Goal: Information Seeking & Learning: Learn about a topic

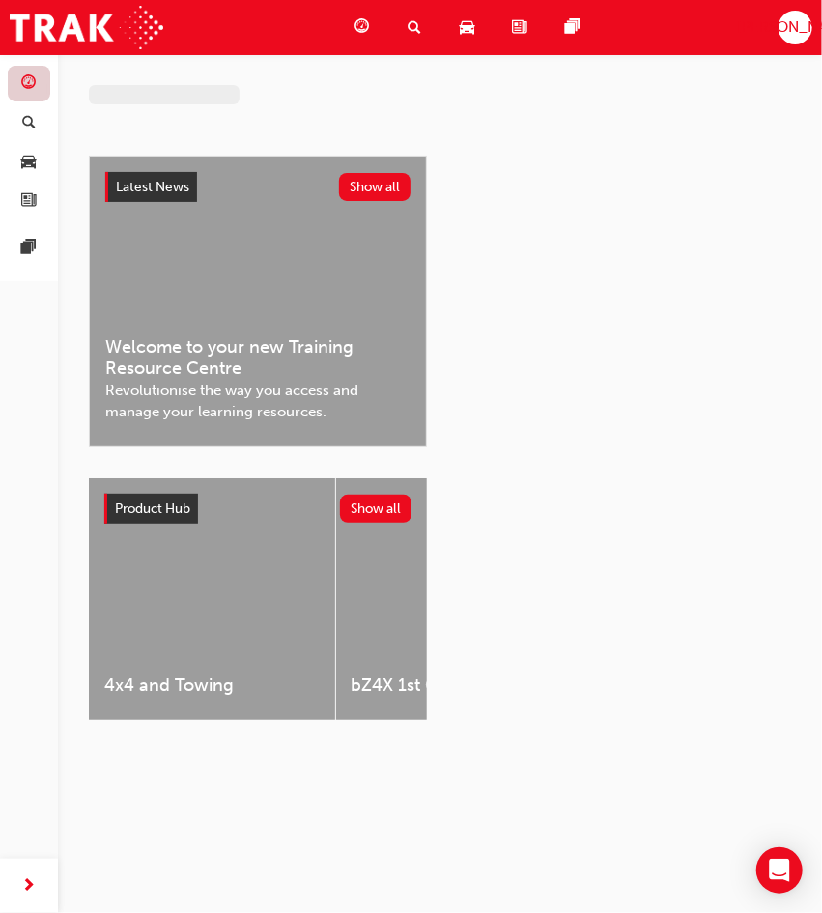
click at [25, 100] on link "button" at bounding box center [29, 84] width 43 height 36
click at [28, 115] on span "search-icon" at bounding box center [29, 123] width 14 height 17
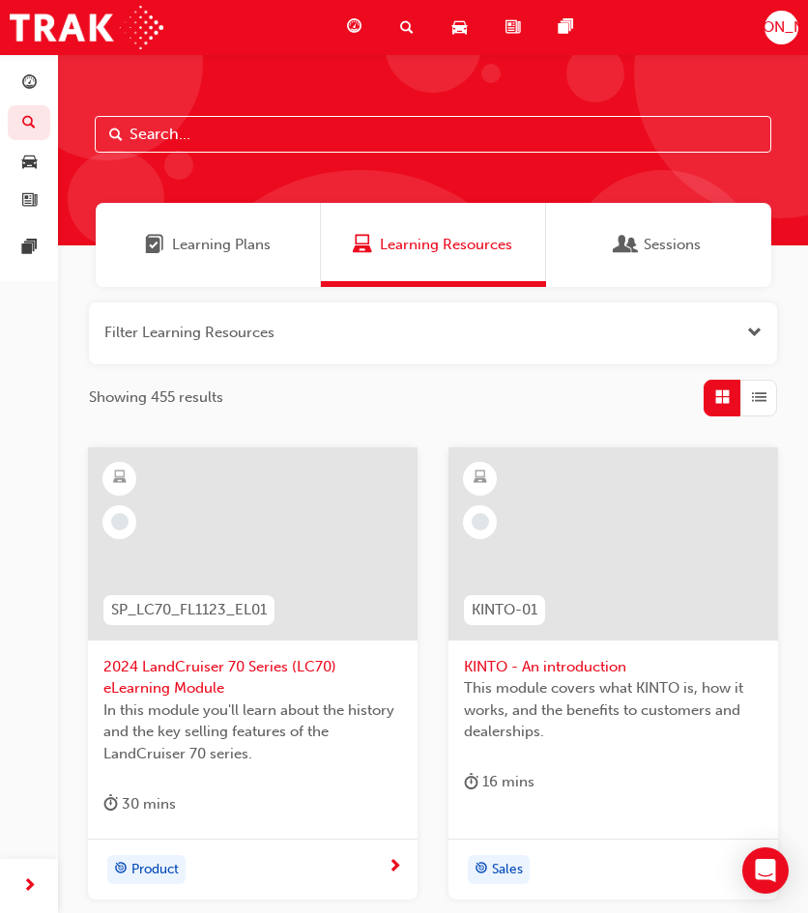
click at [251, 282] on div "Learning Plans" at bounding box center [208, 245] width 225 height 84
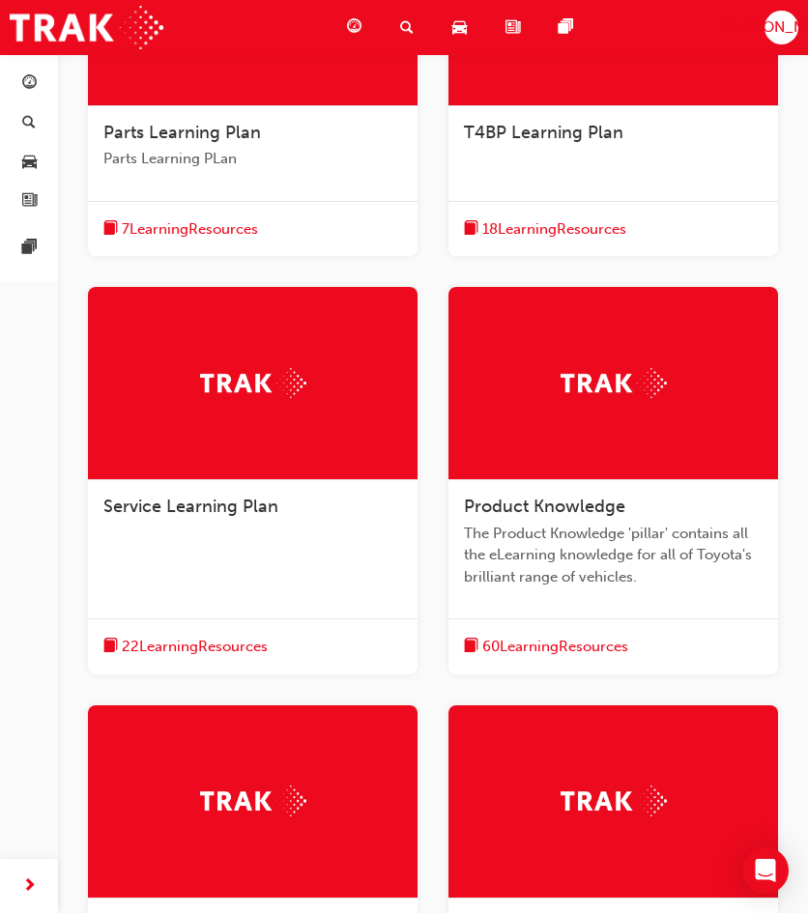
scroll to position [925, 0]
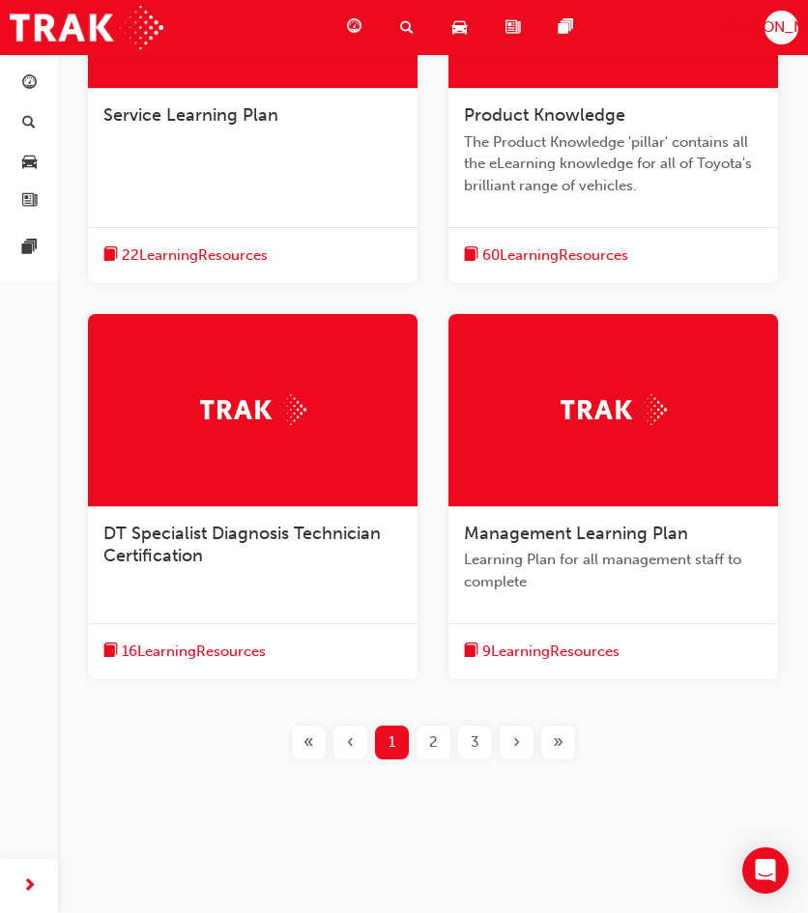
click at [430, 740] on span "2" at bounding box center [433, 742] width 9 height 22
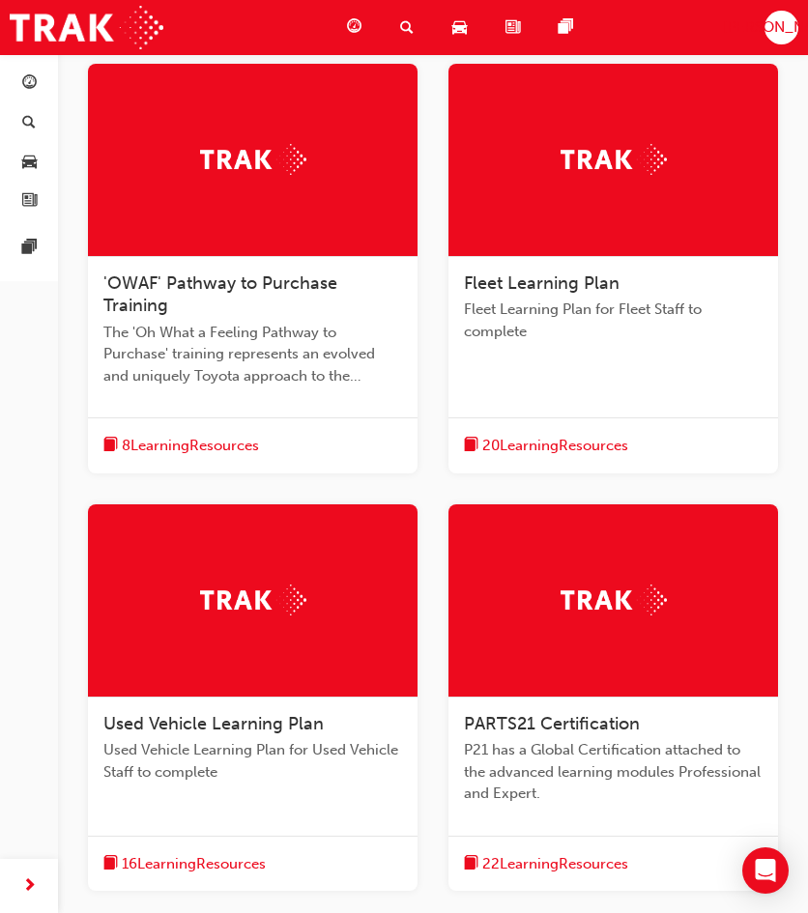
scroll to position [1035, 0]
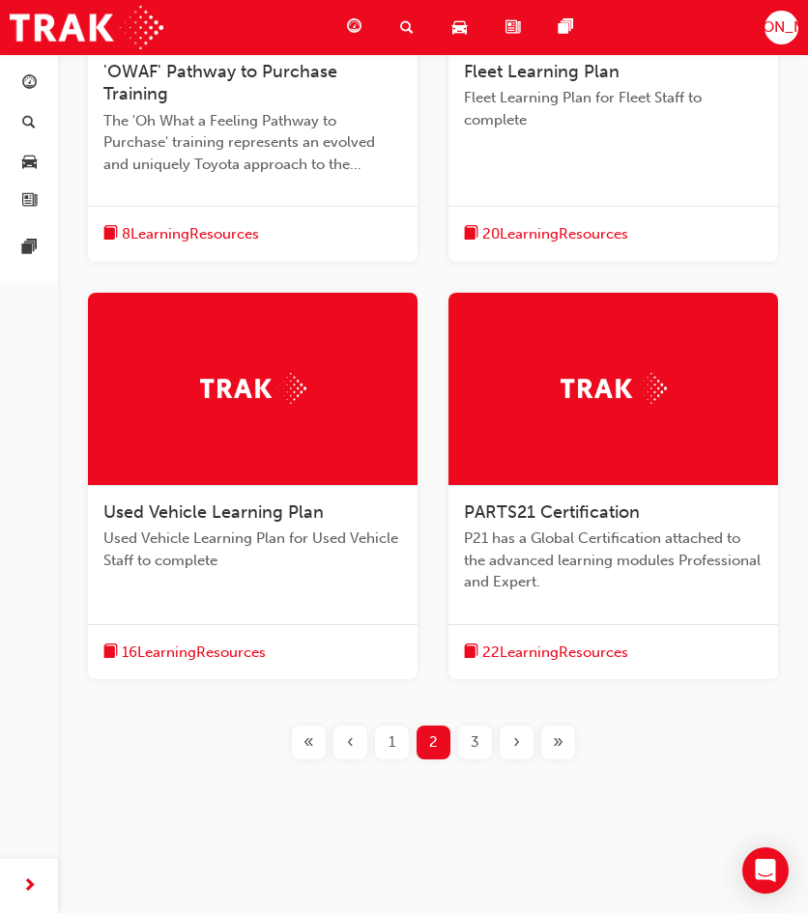
click at [473, 734] on span "3" at bounding box center [474, 742] width 9 height 22
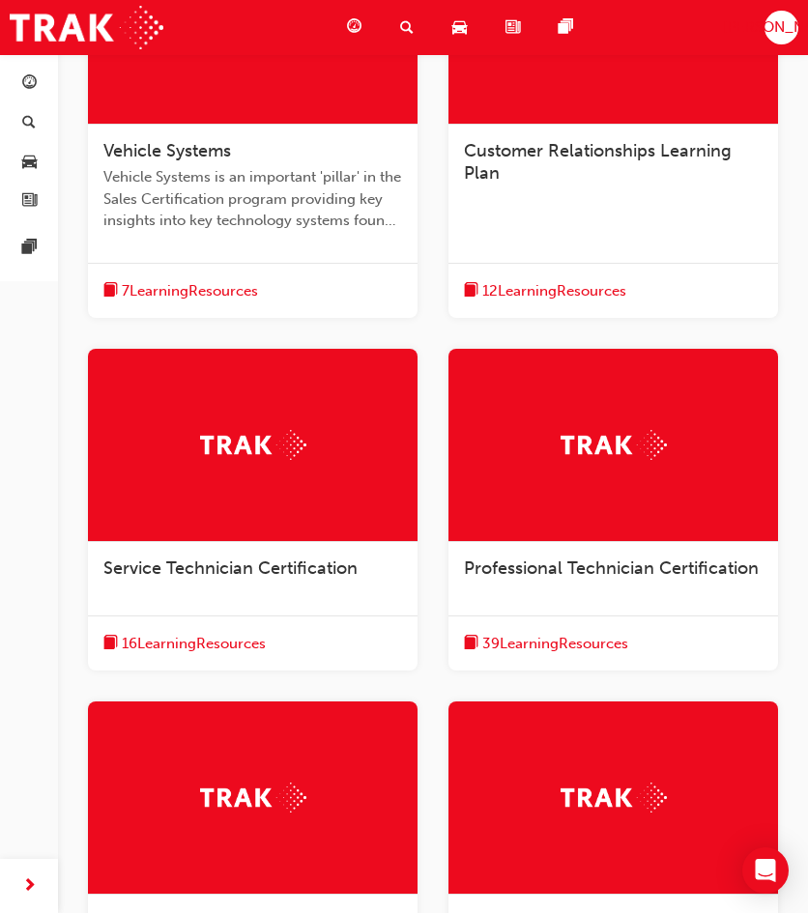
scroll to position [515, 0]
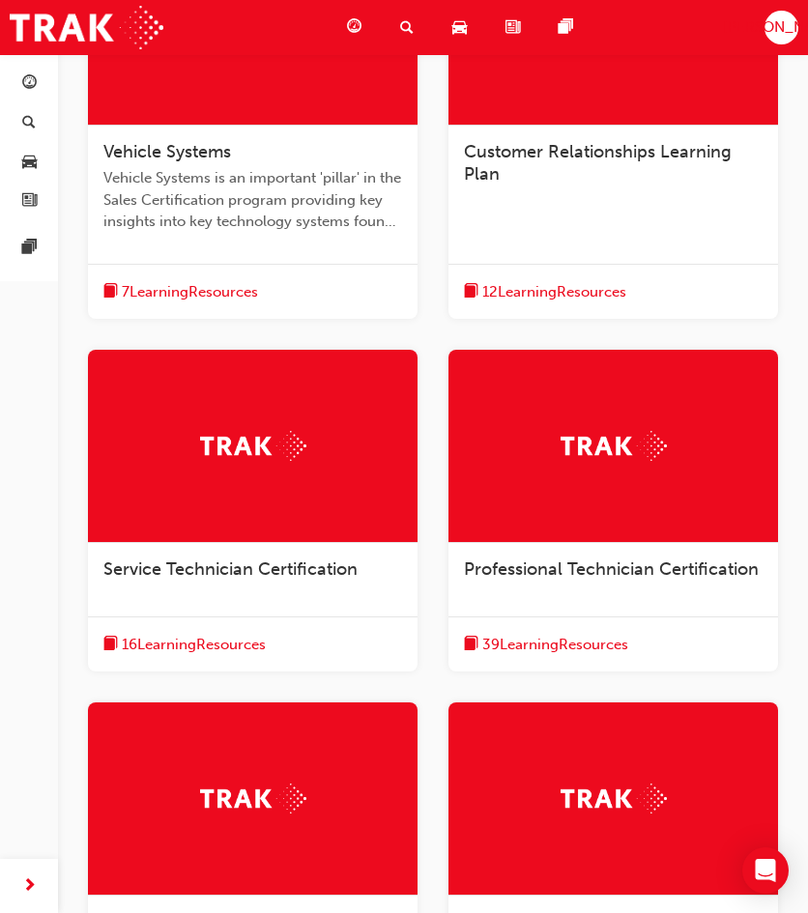
click at [311, 565] on span "Service Technician Certification" at bounding box center [230, 568] width 254 height 21
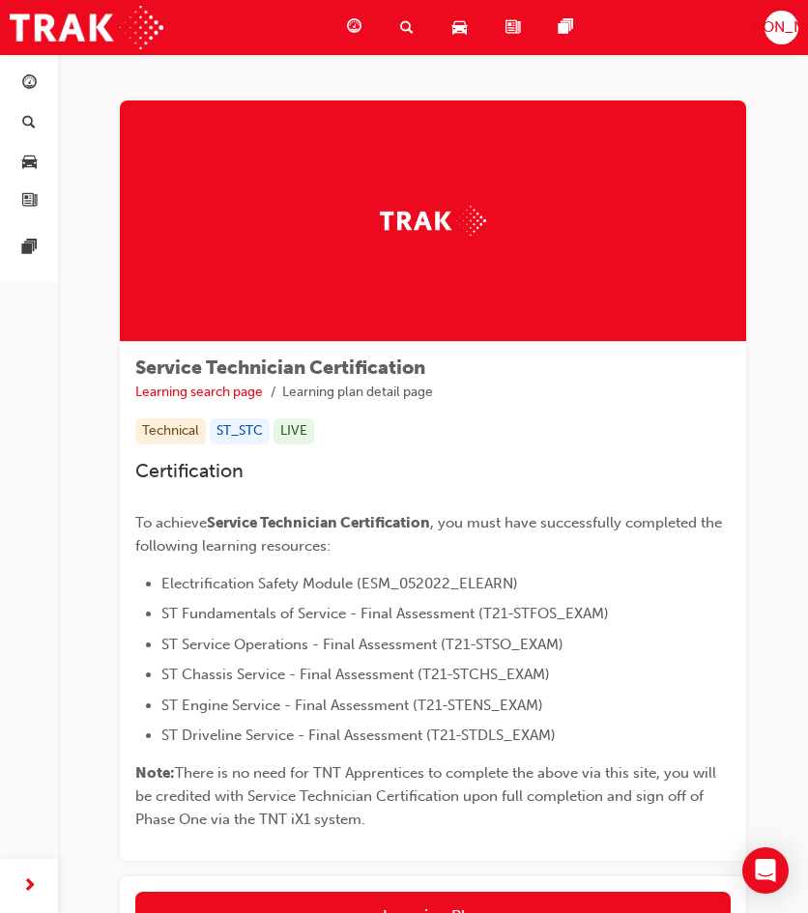
scroll to position [213, 0]
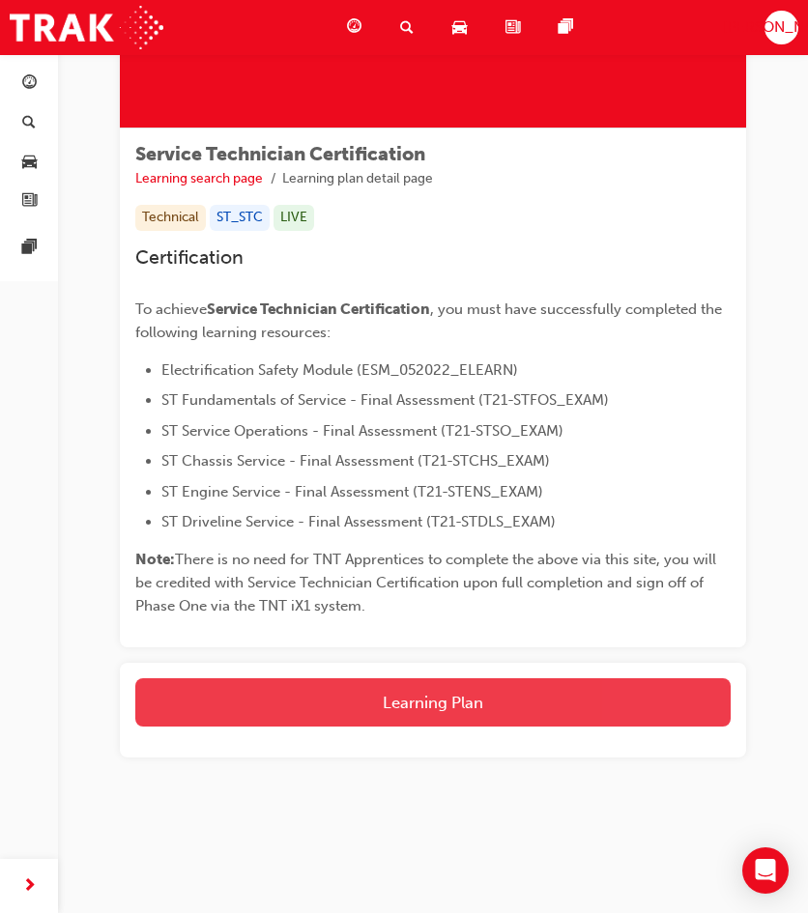
click at [388, 707] on button "Learning Plan" at bounding box center [432, 702] width 595 height 48
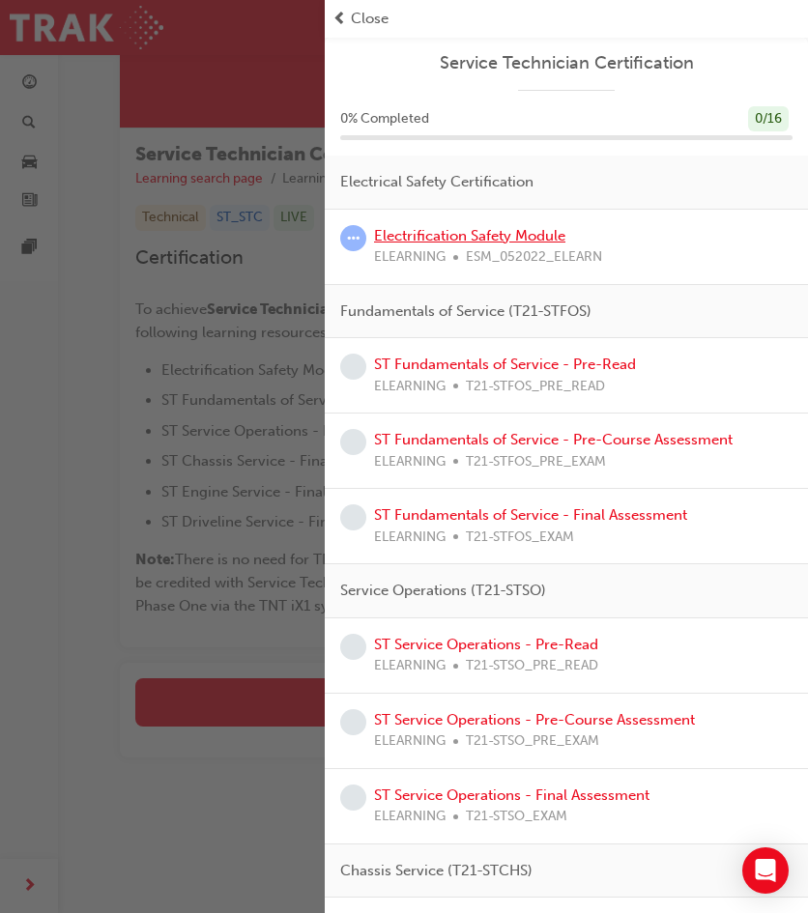
click at [470, 241] on link "Electrification Safety Module" at bounding box center [469, 235] width 191 height 17
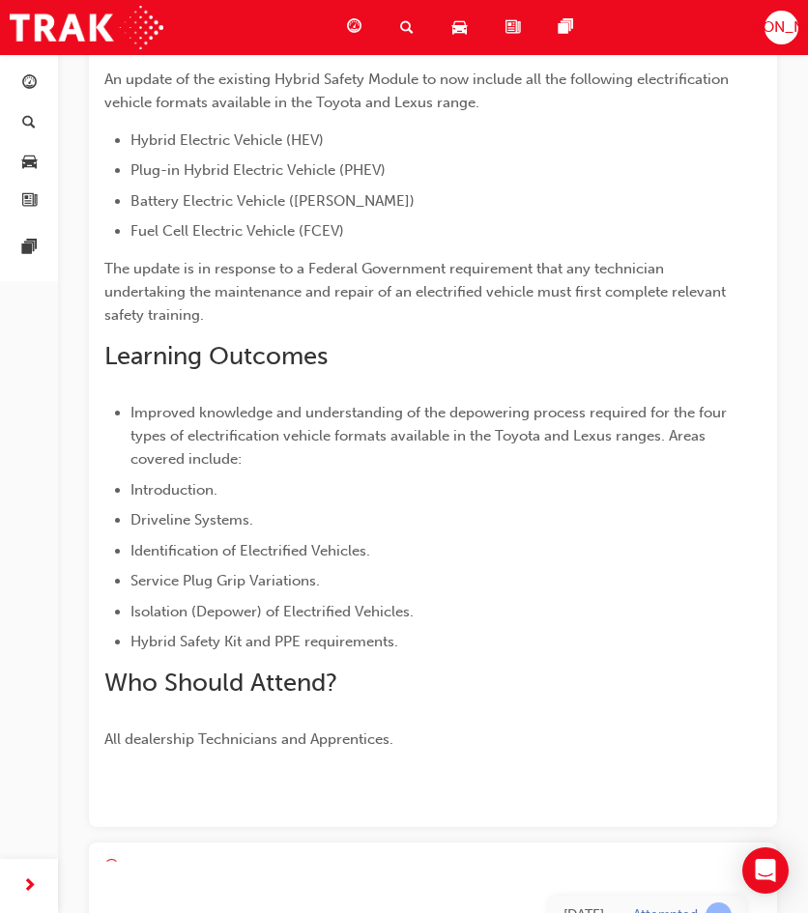
scroll to position [375, 0]
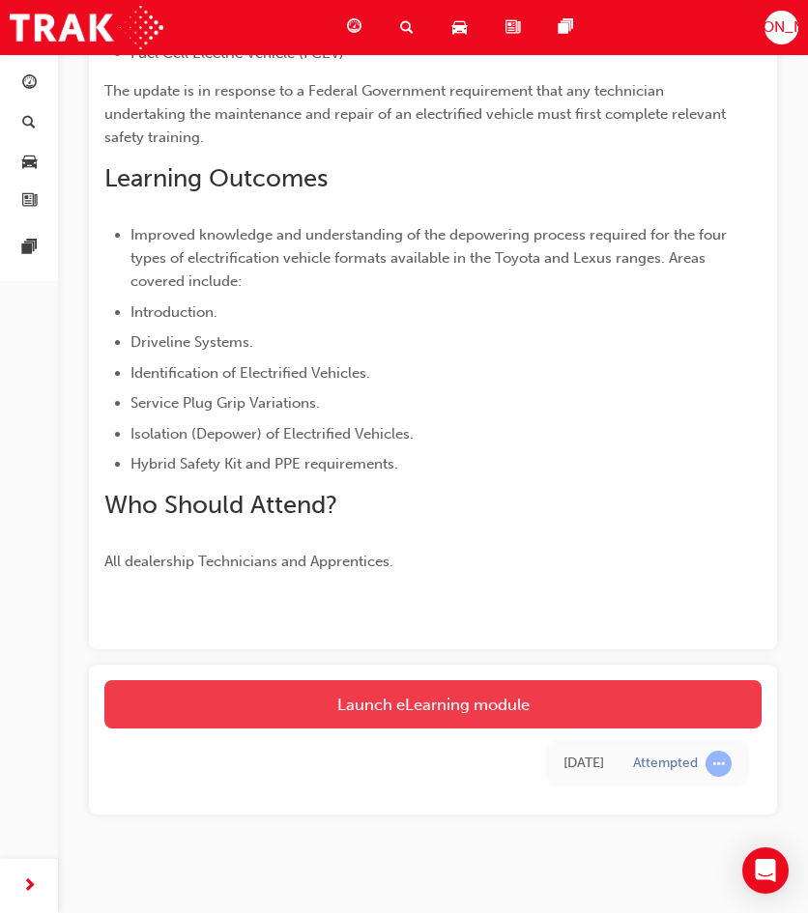
click at [450, 700] on link "Launch eLearning module" at bounding box center [432, 704] width 657 height 48
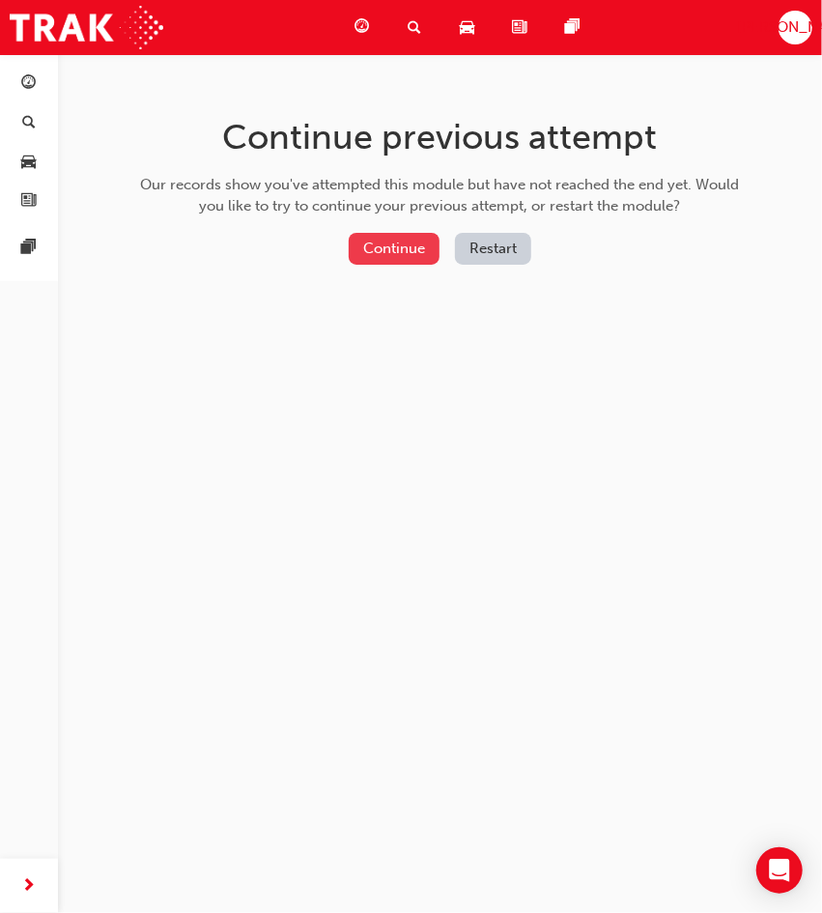
click at [390, 242] on button "Continue" at bounding box center [394, 249] width 91 height 32
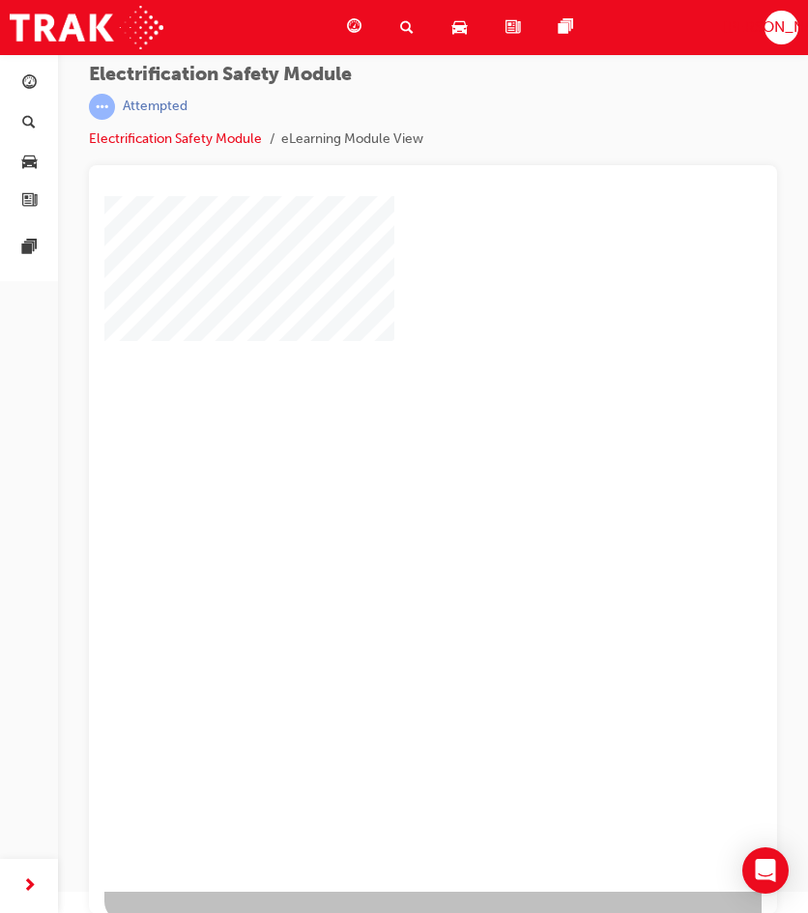
scroll to position [21, 0]
click at [377, 481] on div "play" at bounding box center [377, 481] width 0 height 0
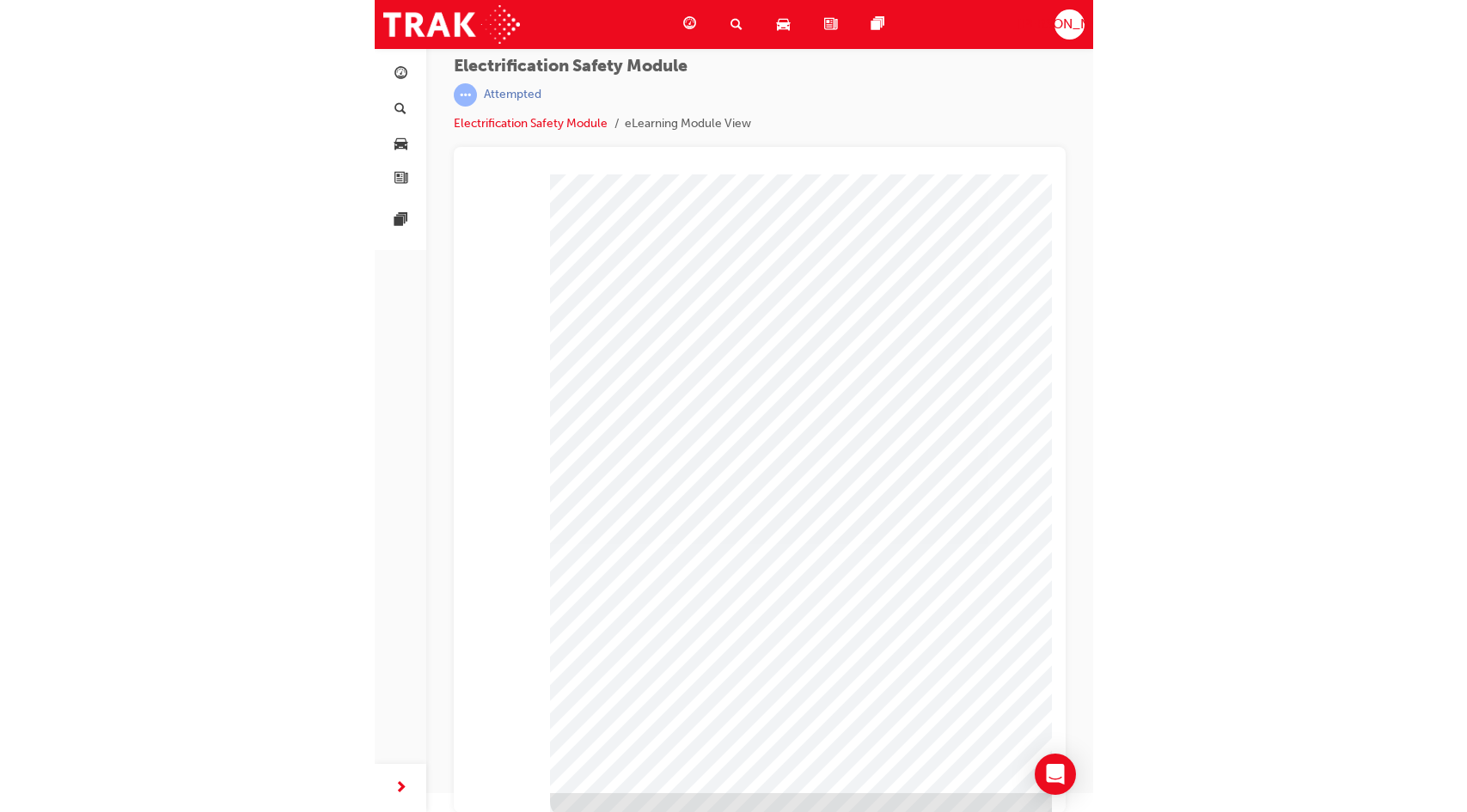
scroll to position [0, 0]
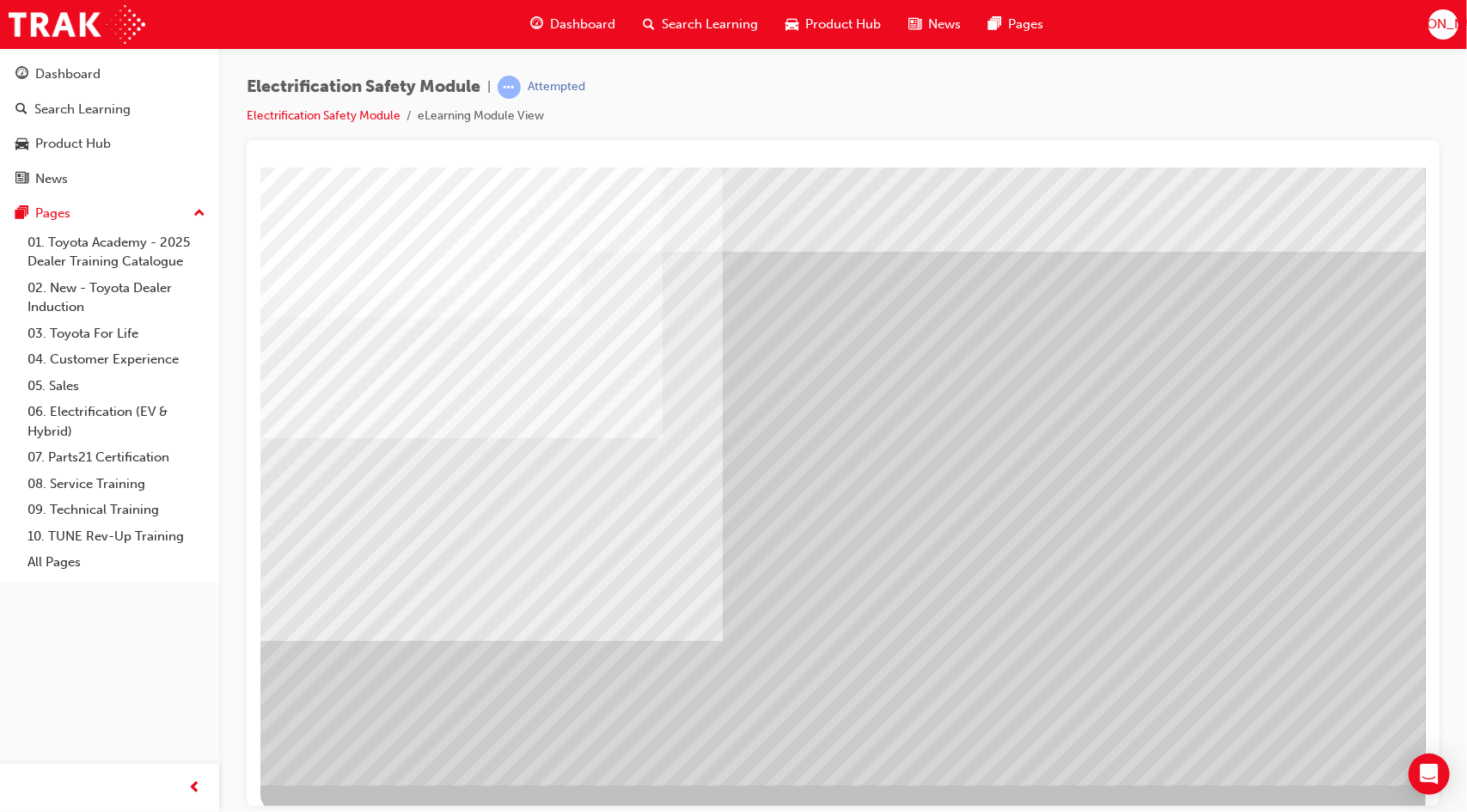
scroll to position [19, 0]
